Goal: Find specific page/section: Find specific page/section

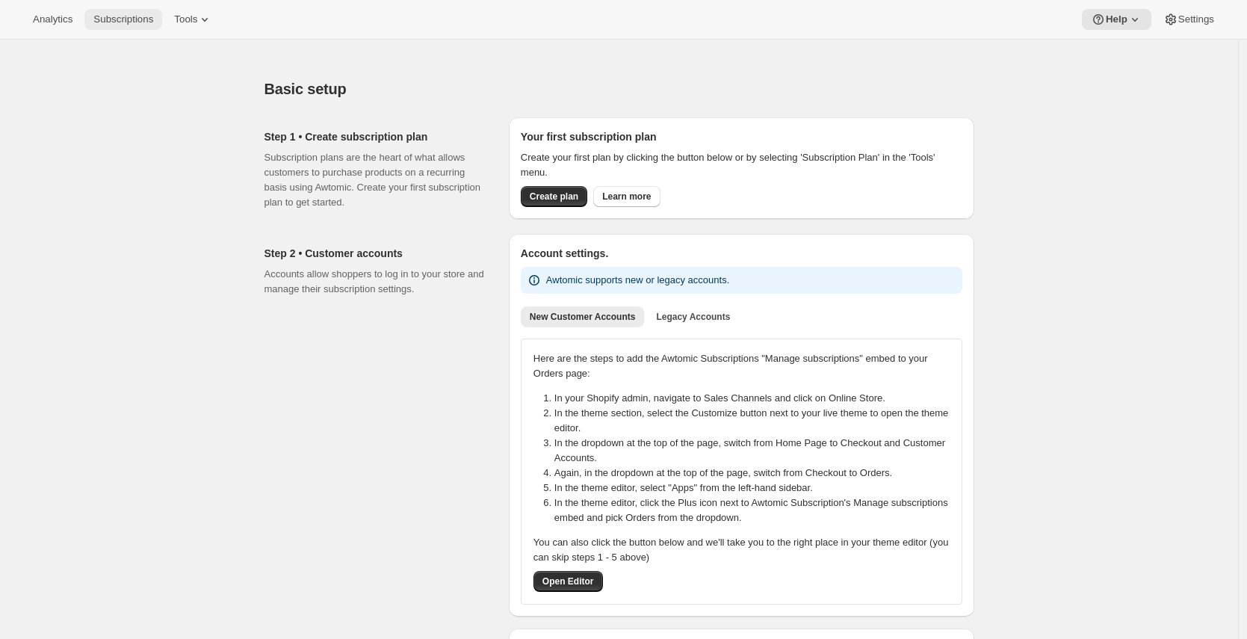
click at [106, 25] on button "Subscriptions" at bounding box center [123, 19] width 78 height 21
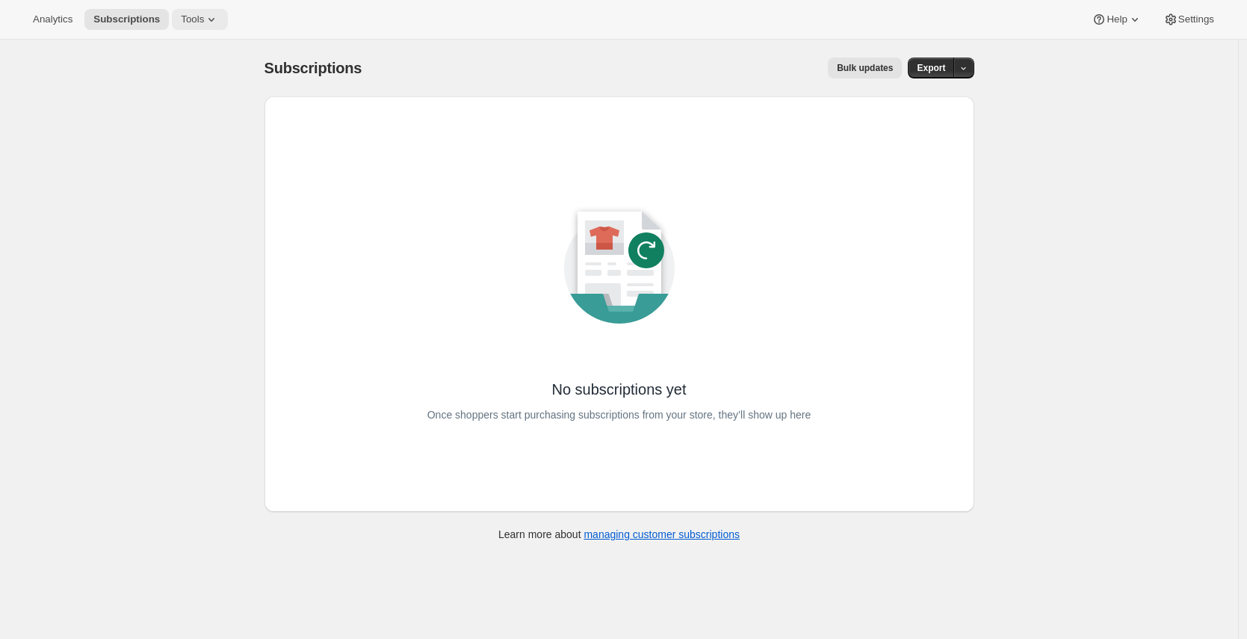
click at [223, 9] on button "Tools" at bounding box center [200, 19] width 56 height 21
